Goal: Task Accomplishment & Management: Use online tool/utility

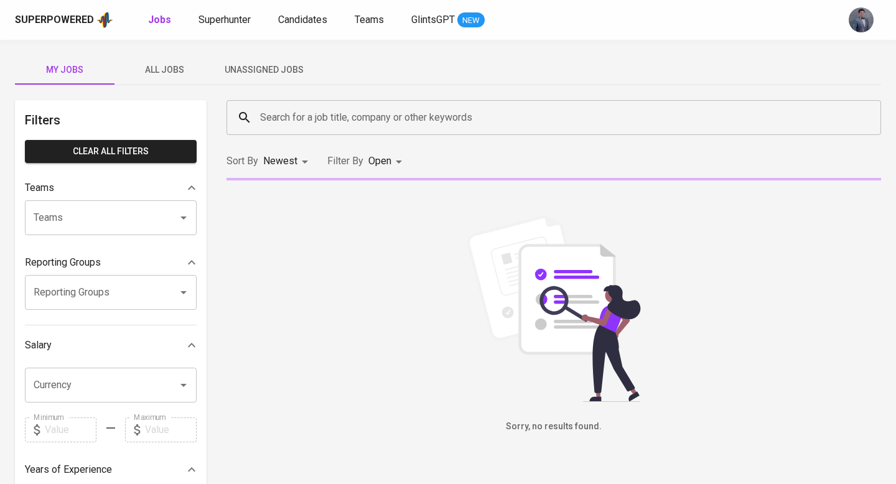
click at [292, 60] on button "Unassigned Jobs" at bounding box center [264, 70] width 100 height 30
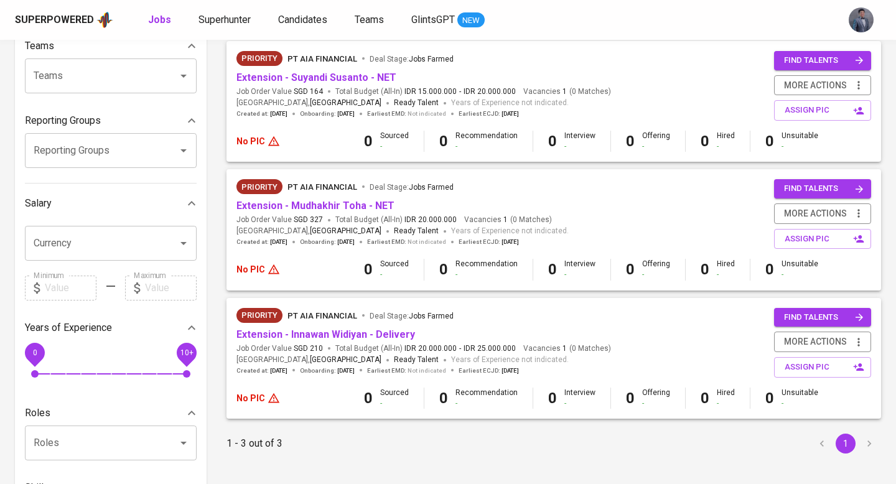
scroll to position [151, 0]
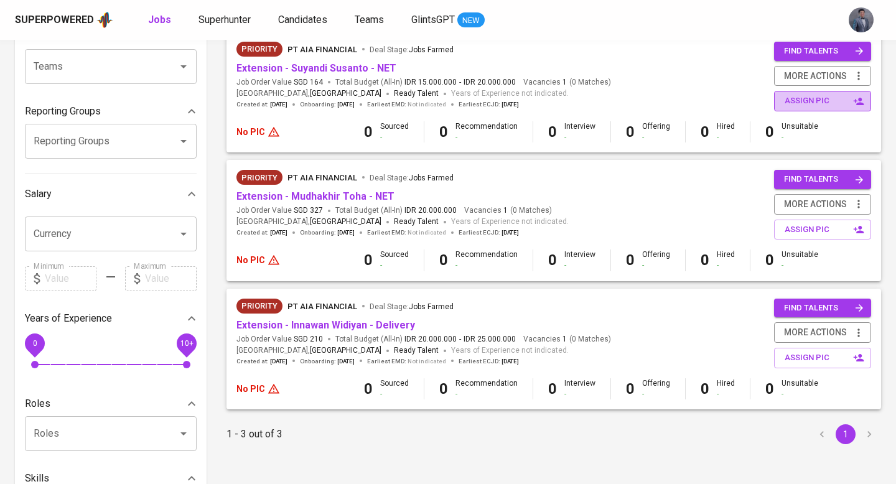
click at [812, 100] on span "assign pic" at bounding box center [824, 101] width 78 height 14
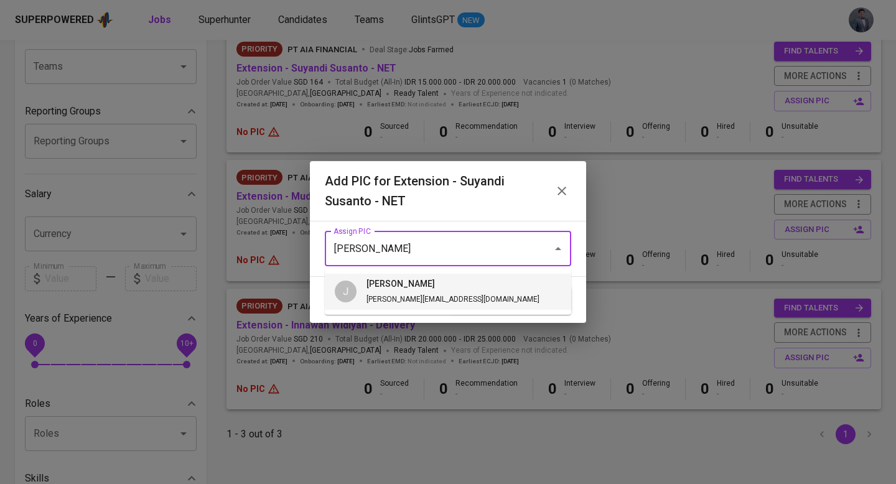
click at [445, 291] on li "J junice [EMAIL_ADDRESS][DOMAIN_NAME]" at bounding box center [448, 292] width 246 height 36
type input "[PERSON_NAME]"
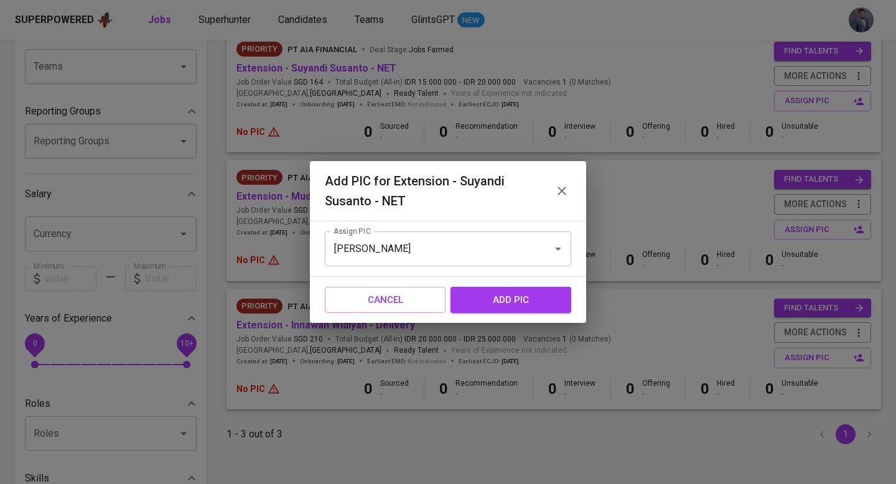
click at [537, 296] on span "add pic" at bounding box center [510, 300] width 93 height 16
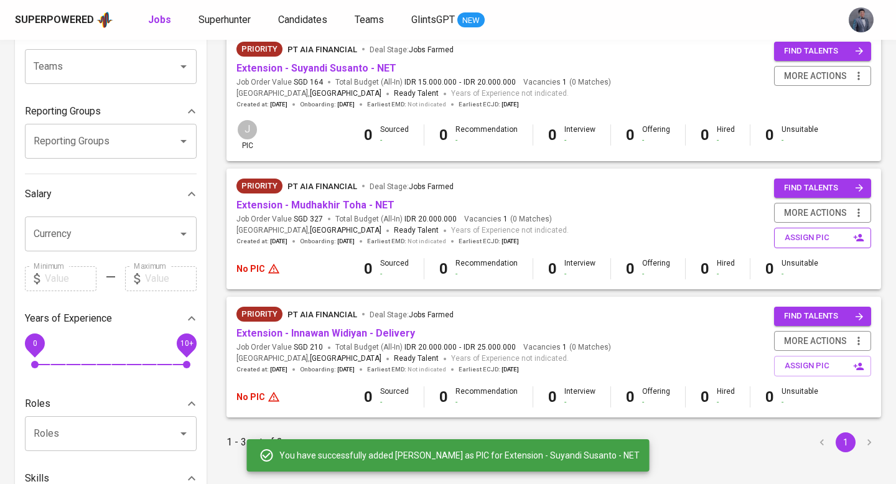
click at [801, 237] on span "assign pic" at bounding box center [824, 238] width 78 height 14
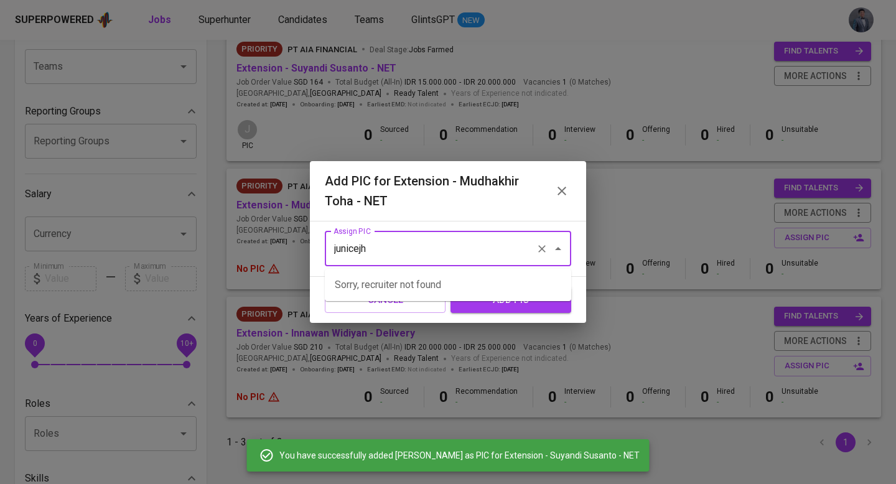
type input "junicejhu"
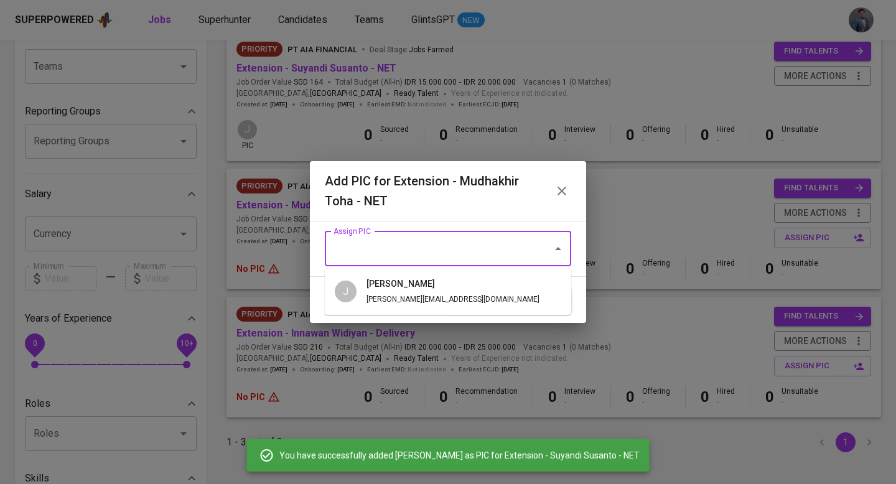
click at [465, 309] on li "J junice [EMAIL_ADDRESS][DOMAIN_NAME]" at bounding box center [448, 292] width 246 height 36
type input "[PERSON_NAME]"
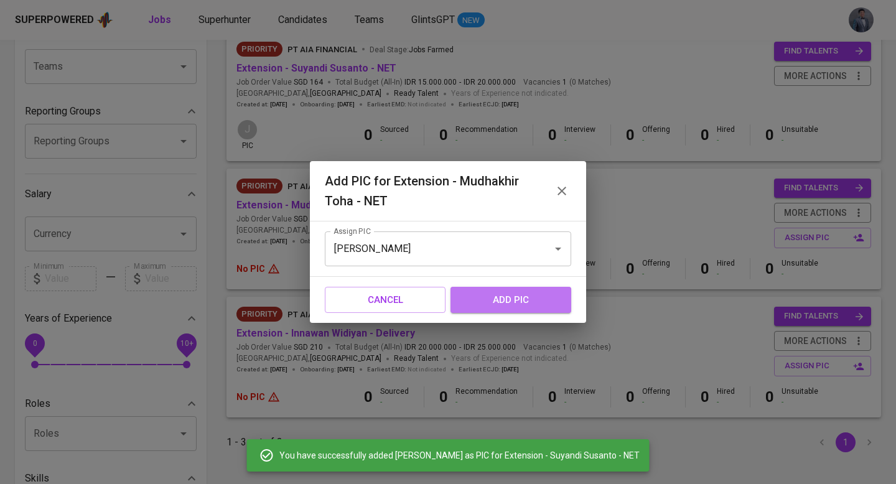
click at [522, 297] on span "add pic" at bounding box center [510, 300] width 93 height 16
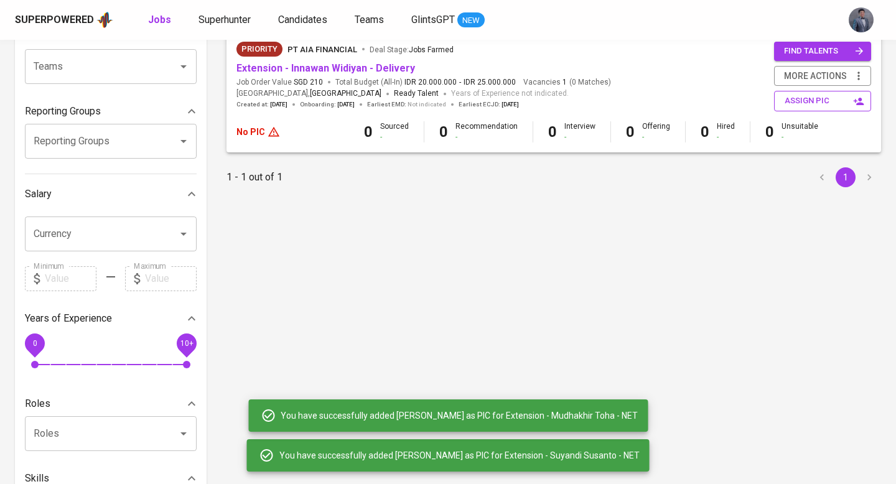
click at [798, 104] on span "assign pic" at bounding box center [824, 101] width 78 height 14
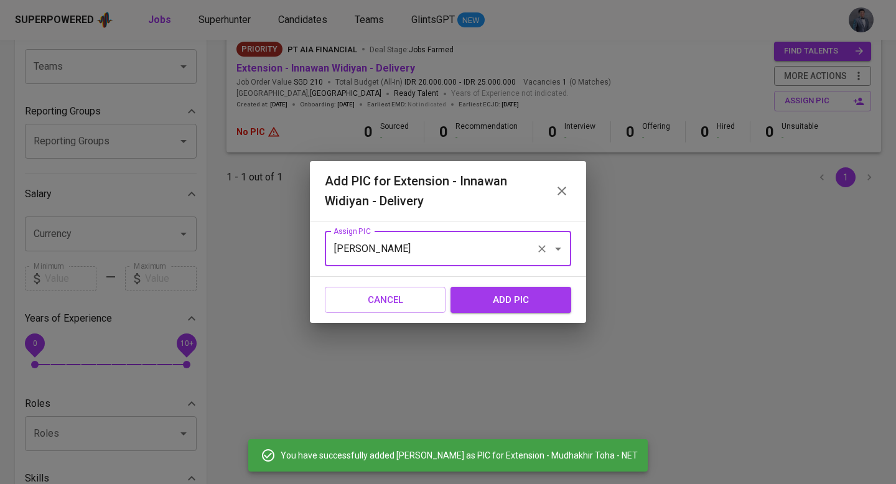
click at [440, 241] on input "[PERSON_NAME]" at bounding box center [430, 249] width 200 height 24
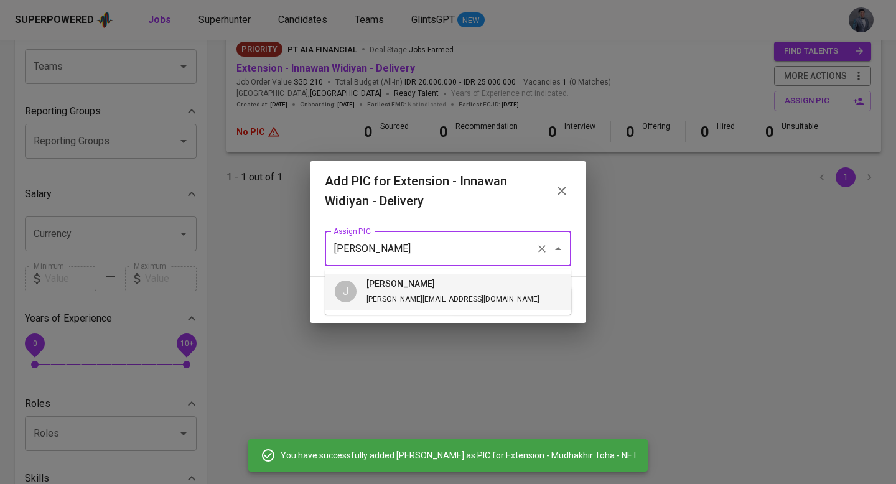
click at [473, 303] on li "J junice [EMAIL_ADDRESS][DOMAIN_NAME]" at bounding box center [448, 292] width 246 height 36
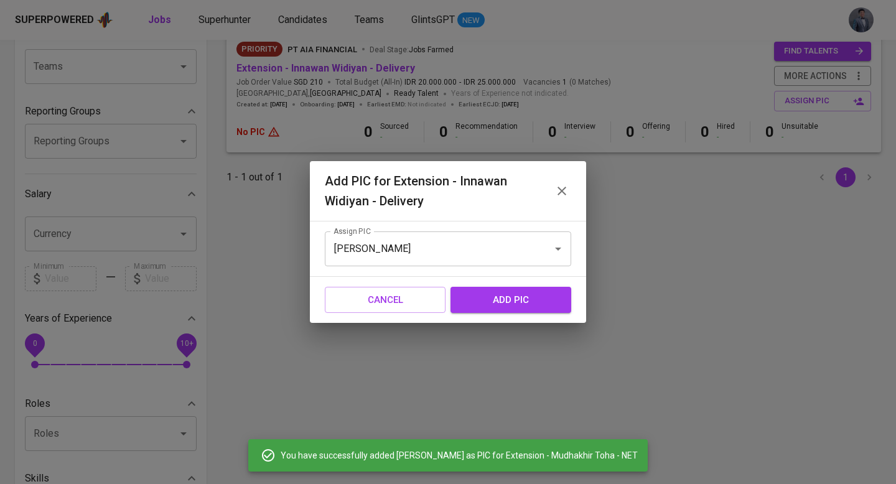
click at [491, 304] on span "add pic" at bounding box center [510, 300] width 93 height 16
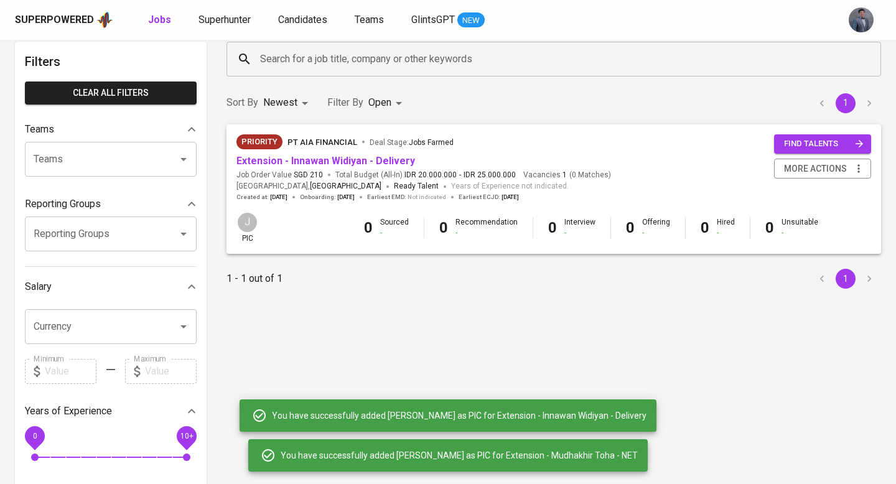
scroll to position [0, 0]
